Goal: Task Accomplishment & Management: Manage account settings

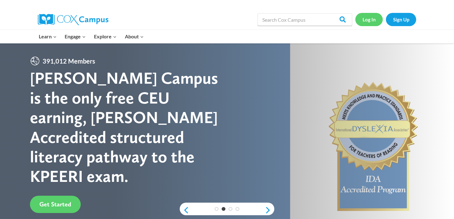
click at [368, 21] on link "Log In" at bounding box center [368, 19] width 27 height 13
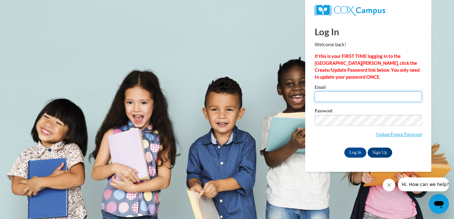
click at [342, 94] on input "Email" at bounding box center [368, 96] width 107 height 11
type input "anuradhavrajput@gmail.com"
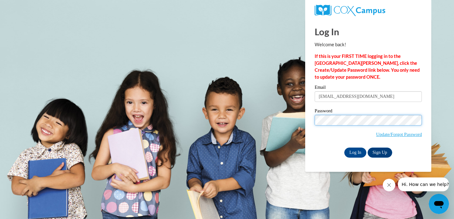
click at [295, 114] on body "This site uses cookies to help improve your learning experience. By continuing …" at bounding box center [227, 150] width 454 height 301
click at [357, 150] on input "Log In" at bounding box center [355, 153] width 22 height 10
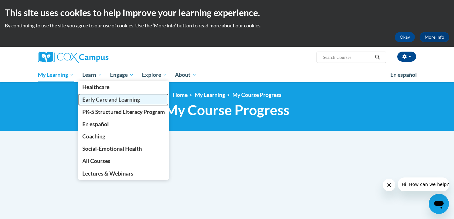
click at [129, 101] on span "Early Care and Learning" at bounding box center [111, 99] width 58 height 7
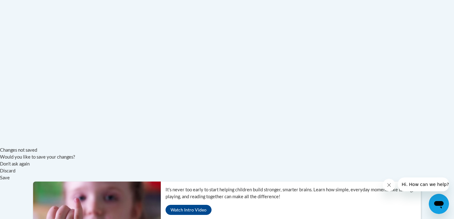
scroll to position [211, 0]
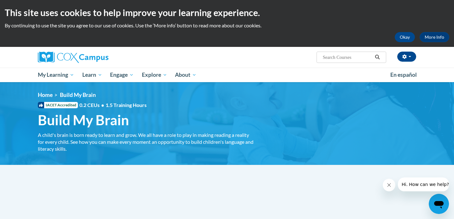
click at [181, 56] on div "Anuradha Rajput (America/New_York UTC-04:00) My Profile Inbox My Transcripts Lo…" at bounding box center [291, 55] width 258 height 16
click at [411, 57] on button "button" at bounding box center [406, 57] width 19 height 10
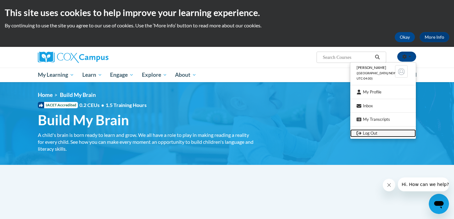
click at [377, 134] on link "Log Out" at bounding box center [383, 134] width 66 height 8
